Goal: Transaction & Acquisition: Obtain resource

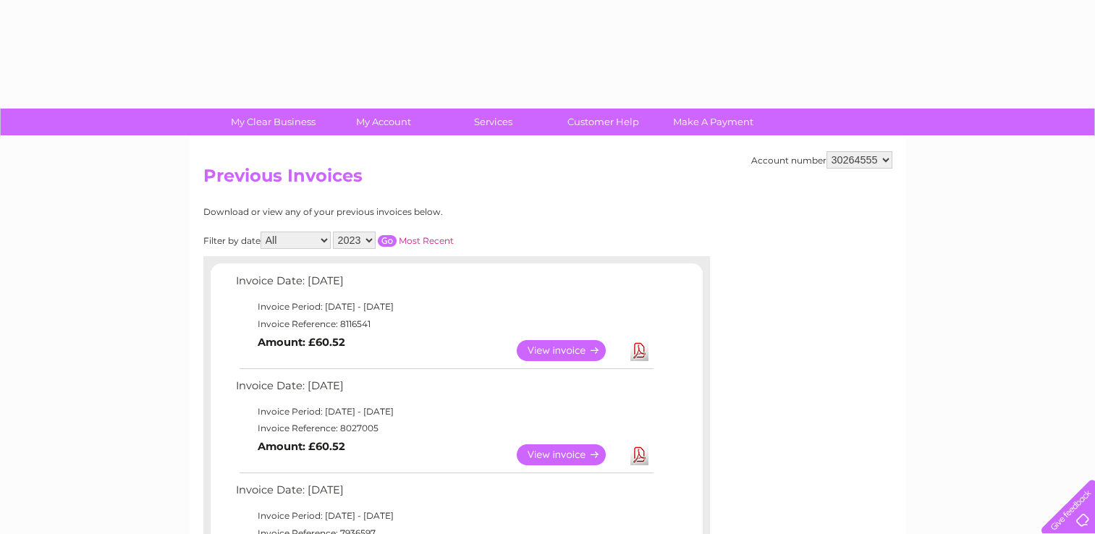
select select "2023"
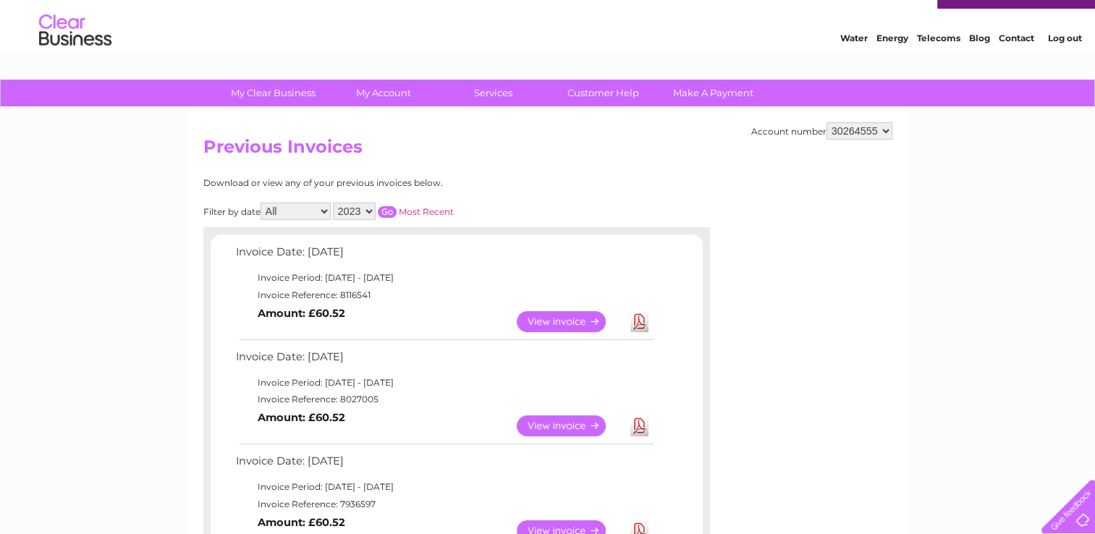
click at [522, 184] on div "Download or view any of your previous invoices below." at bounding box center [393, 183] width 380 height 10
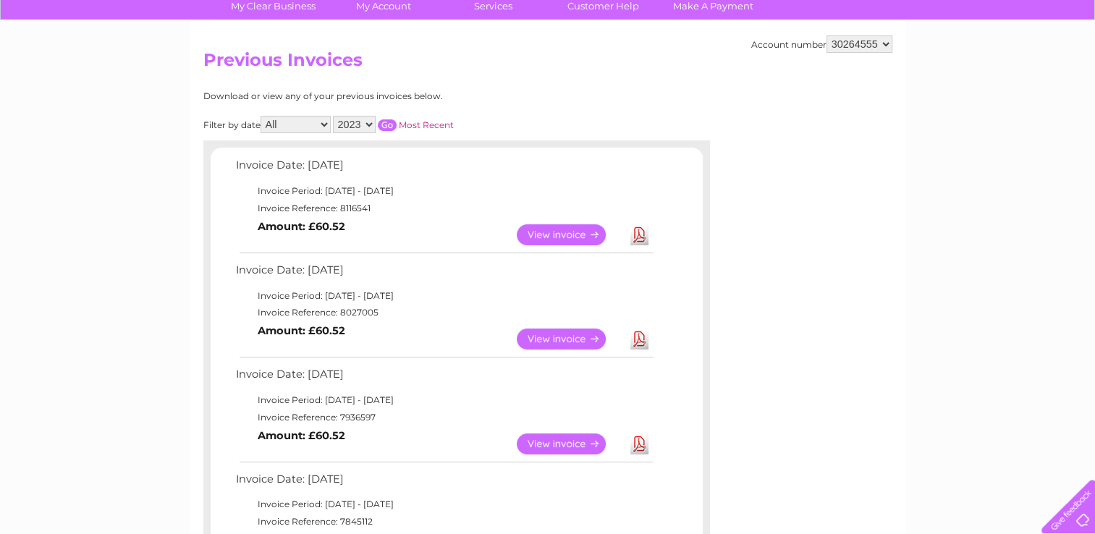
scroll to position [87, 0]
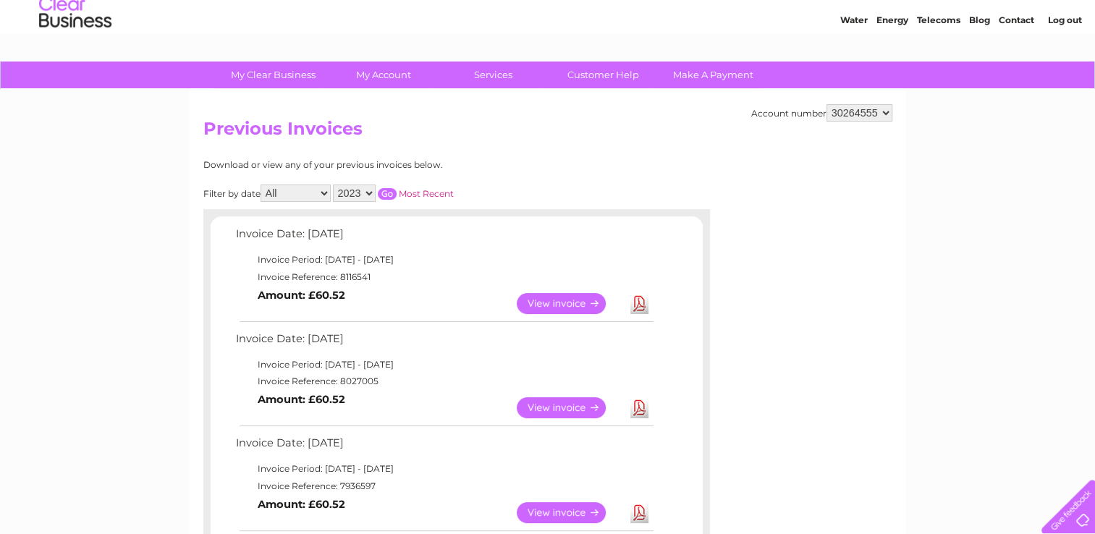
scroll to position [29, 0]
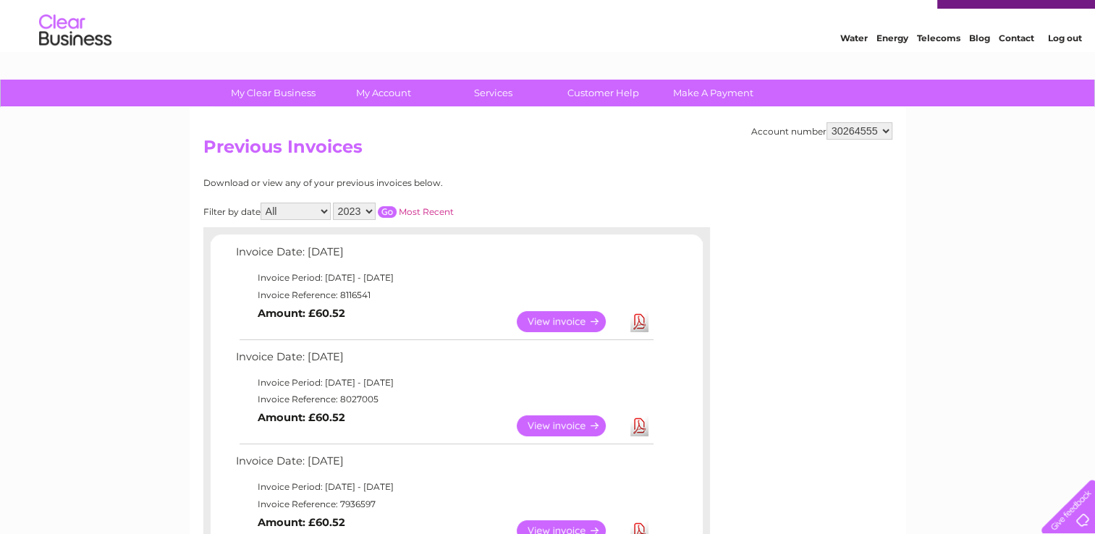
click at [865, 134] on select "30264555 30264686" at bounding box center [859, 130] width 66 height 17
select select "30264686"
click at [826, 122] on select "30264555 30264686" at bounding box center [859, 130] width 66 height 17
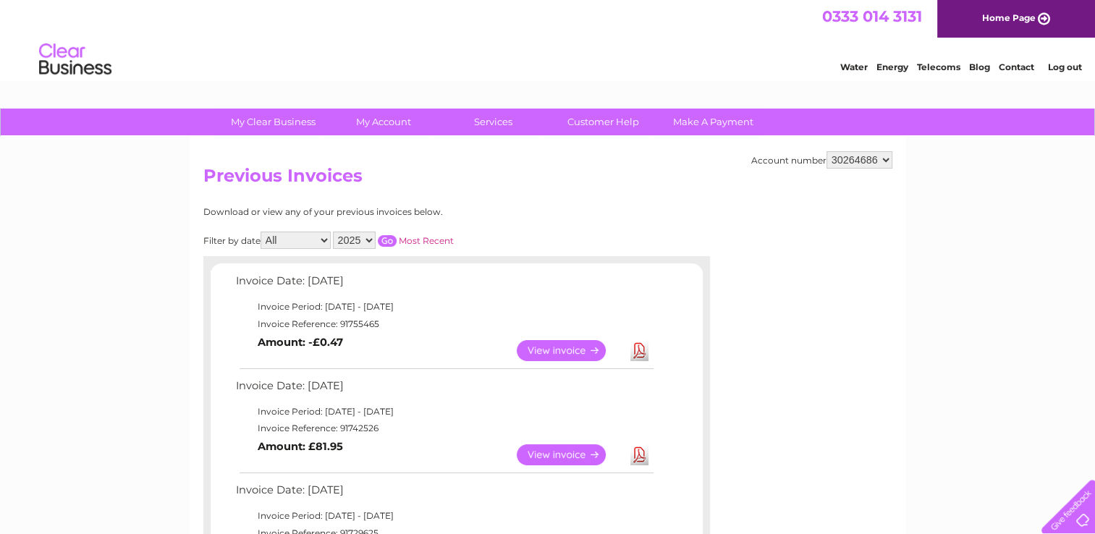
click at [365, 237] on select "2025 2024 2023 2022" at bounding box center [354, 240] width 43 height 17
select select "2023"
click at [334, 232] on select "2025 2024 2023 2022" at bounding box center [354, 240] width 43 height 17
click at [386, 239] on input "button" at bounding box center [387, 241] width 19 height 12
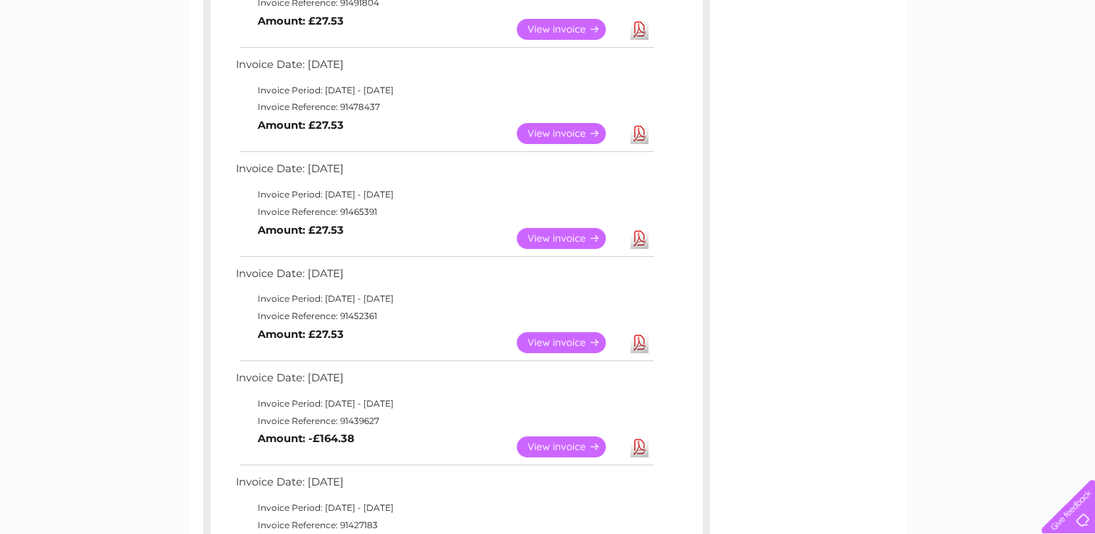
scroll to position [318, 0]
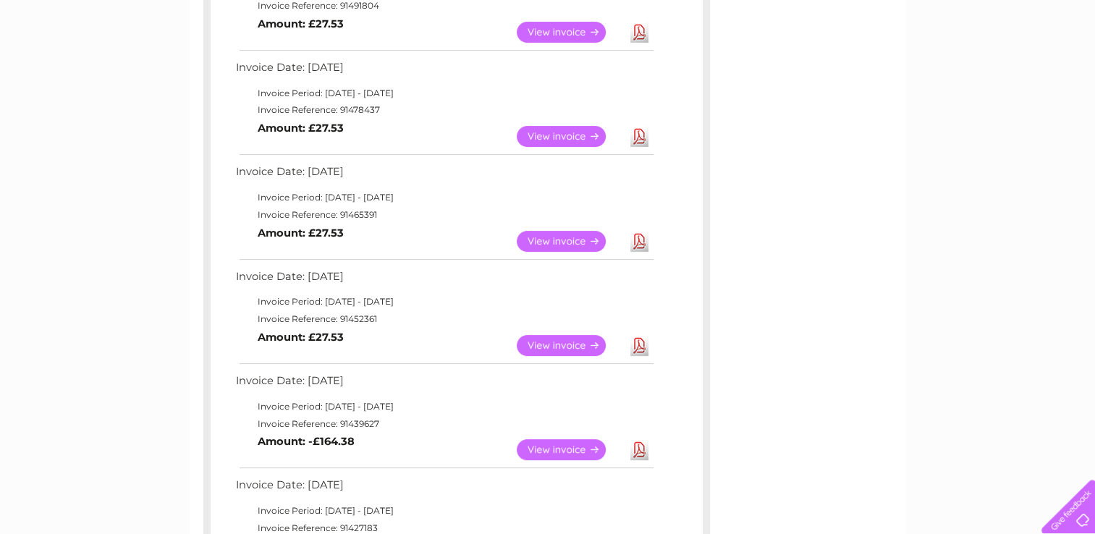
click at [537, 343] on link "View" at bounding box center [570, 345] width 106 height 21
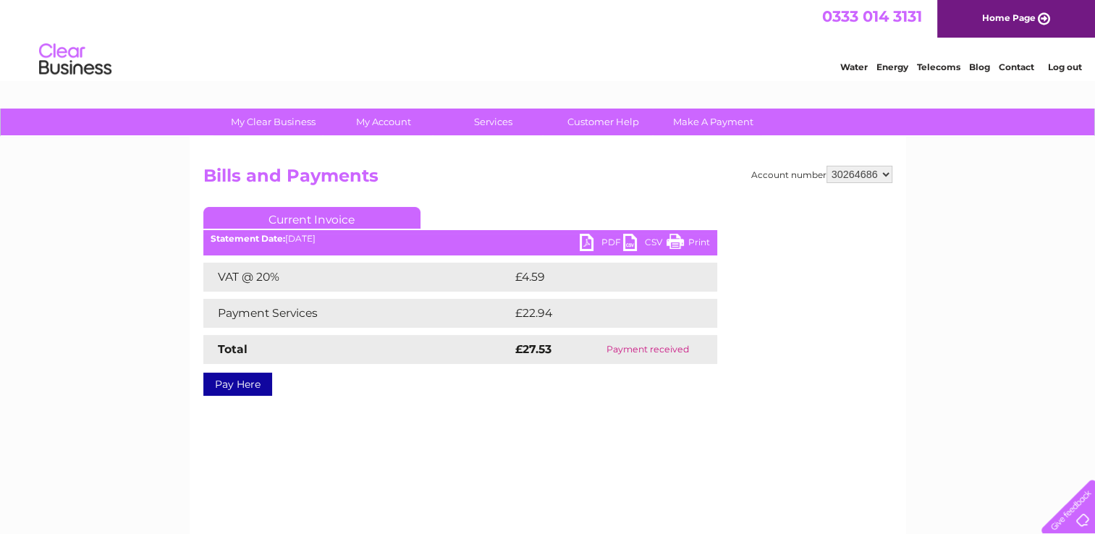
click at [862, 181] on select "30264555 30264686" at bounding box center [859, 174] width 66 height 17
select select "30264555"
click at [826, 166] on select "30264555 30264686" at bounding box center [859, 174] width 66 height 17
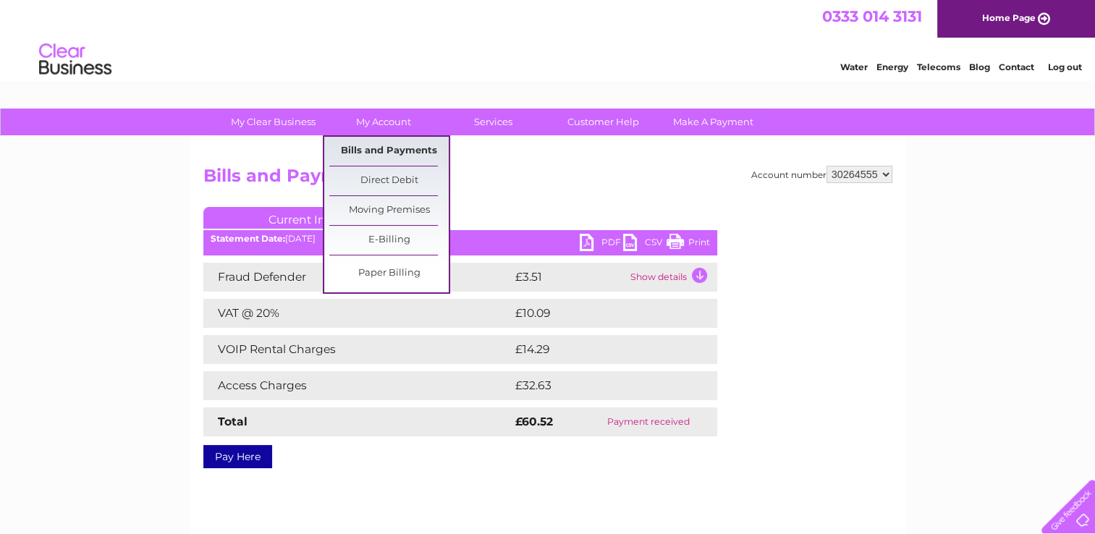
click at [390, 148] on link "Bills and Payments" at bounding box center [388, 151] width 119 height 29
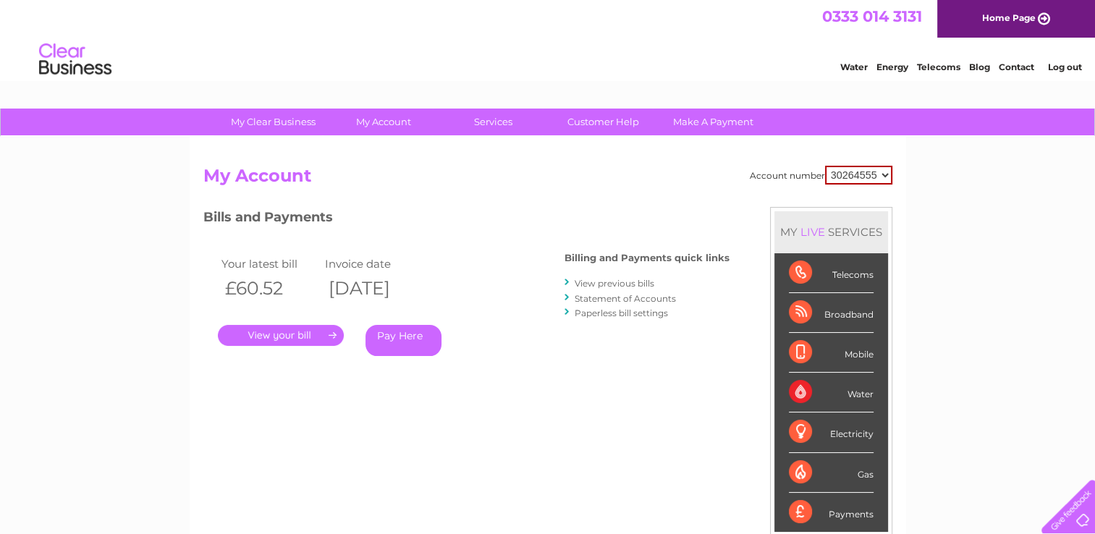
click at [615, 284] on link "View previous bills" at bounding box center [615, 283] width 80 height 11
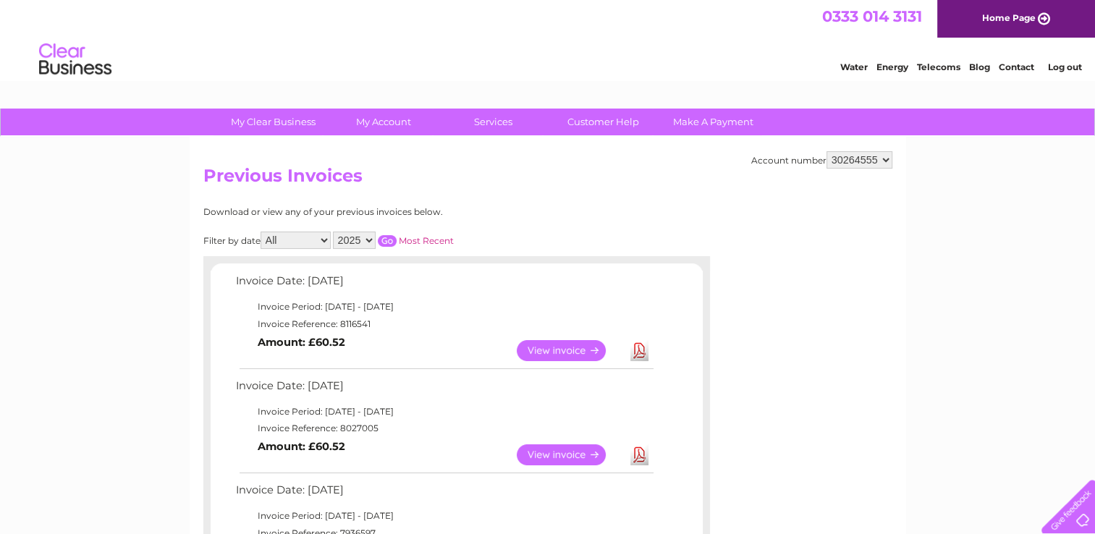
click at [363, 240] on select "2025 2024 2023" at bounding box center [354, 240] width 43 height 17
select select "2023"
click at [334, 232] on select "2025 2024 2023" at bounding box center [354, 240] width 43 height 17
click at [359, 298] on td "Invoice Period: [DATE] - [DATE]" at bounding box center [443, 306] width 423 height 17
click at [388, 240] on input "button" at bounding box center [387, 241] width 19 height 12
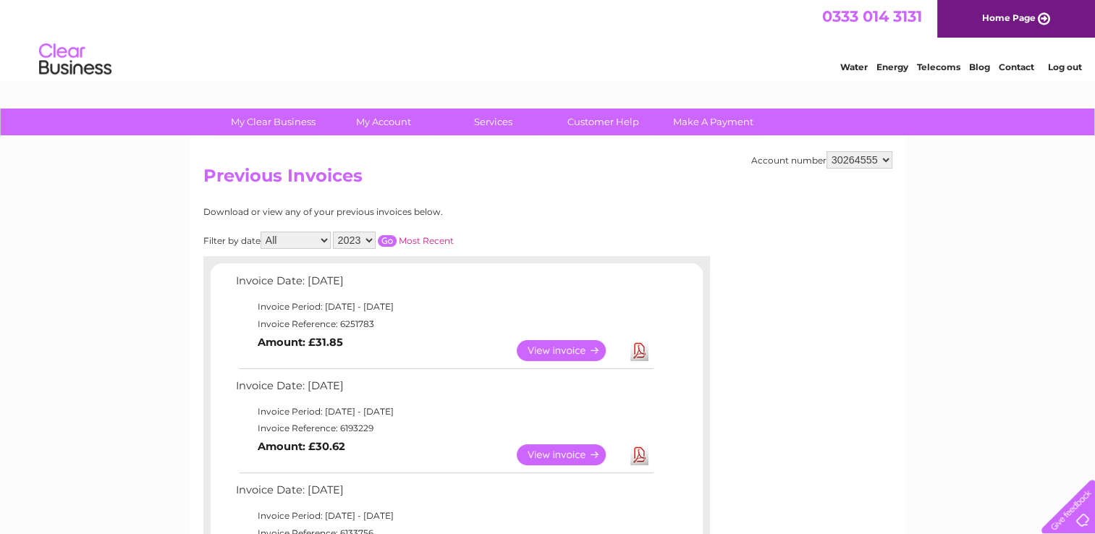
click at [509, 256] on div at bounding box center [456, 263] width 507 height 14
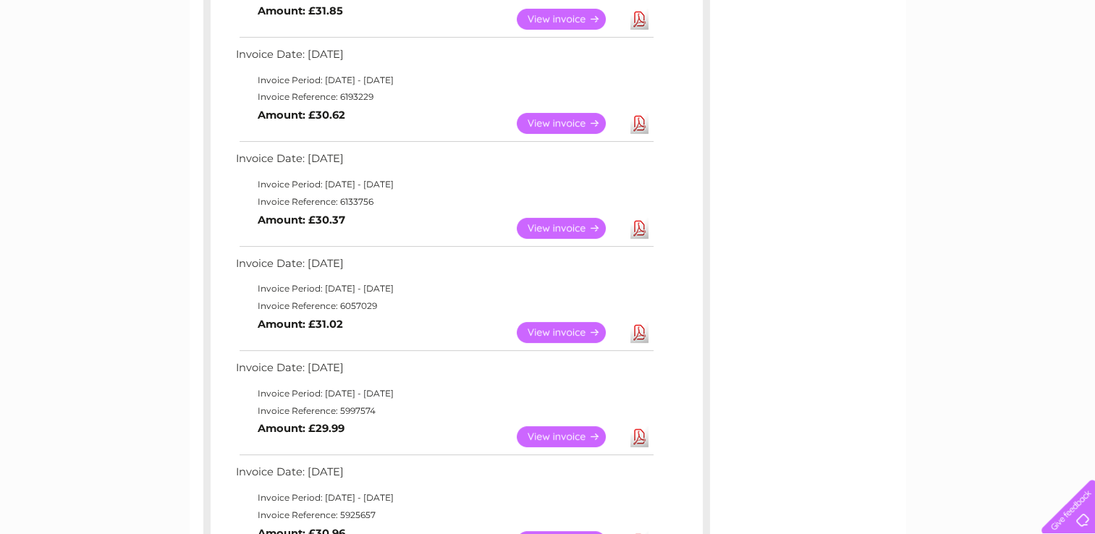
scroll to position [347, 0]
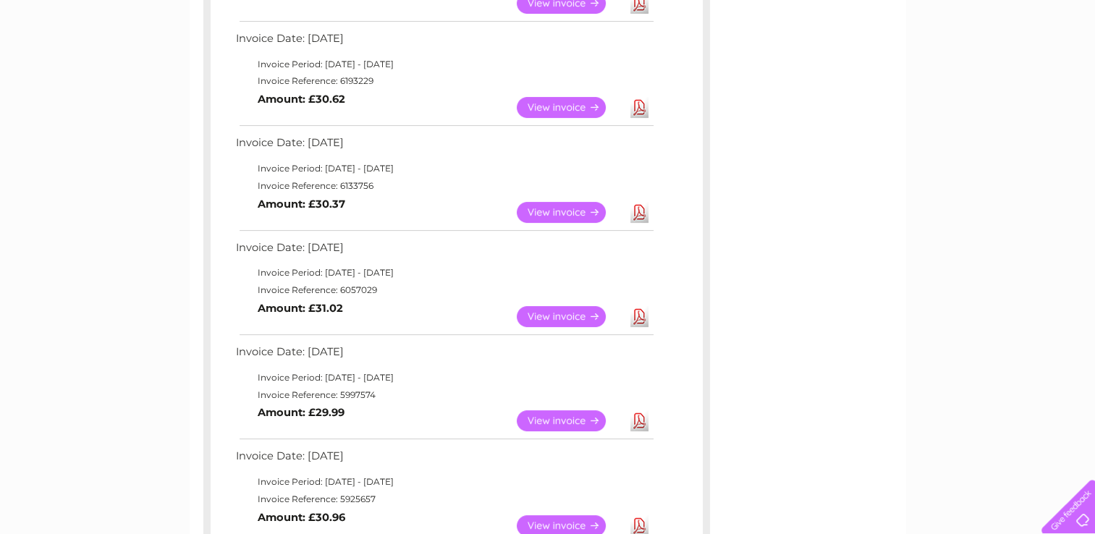
click at [543, 204] on link "View" at bounding box center [570, 212] width 106 height 21
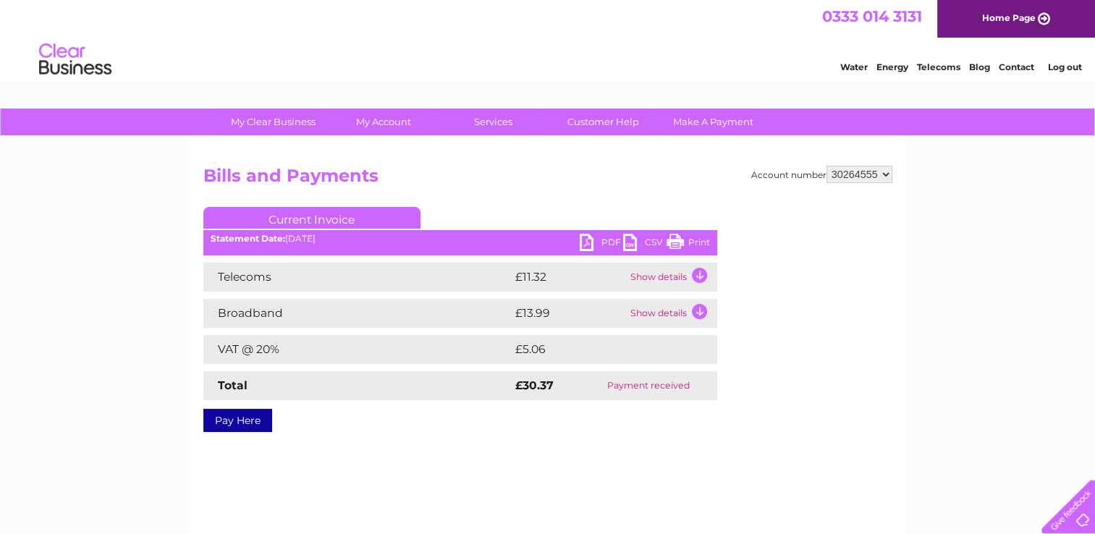
click at [602, 244] on link "PDF" at bounding box center [601, 244] width 43 height 21
